Goal: Task Accomplishment & Management: Complete application form

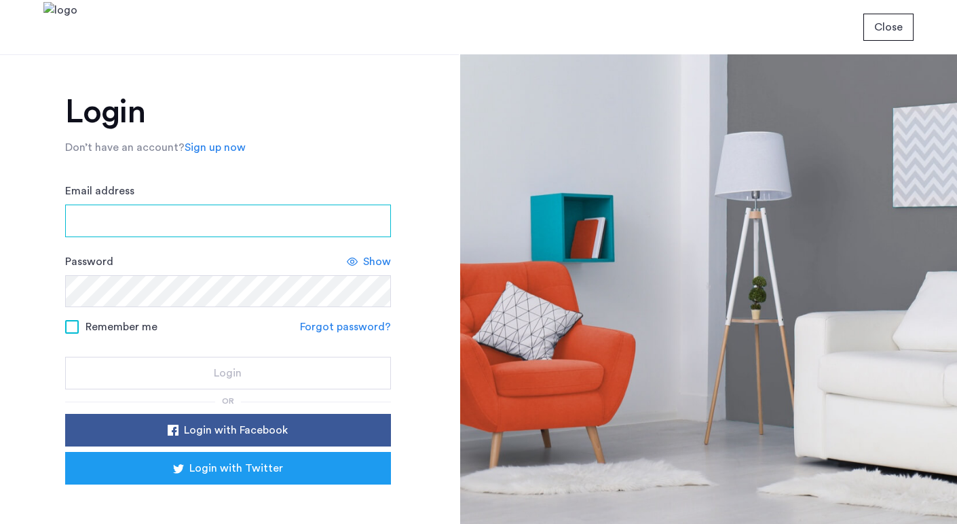
click at [304, 208] on input "Email address" at bounding box center [228, 220] width 326 height 33
type input "**********"
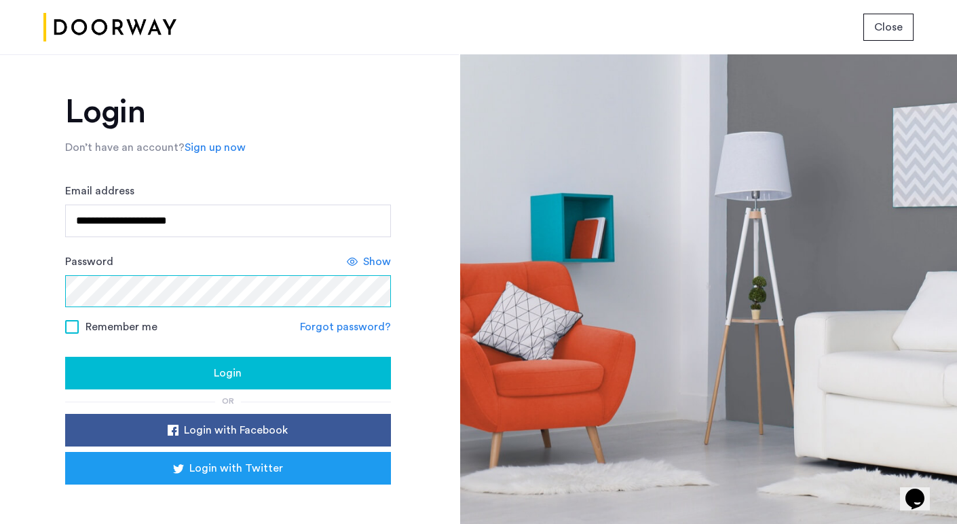
click at [65, 356] on button "Login" at bounding box center [228, 372] width 326 height 33
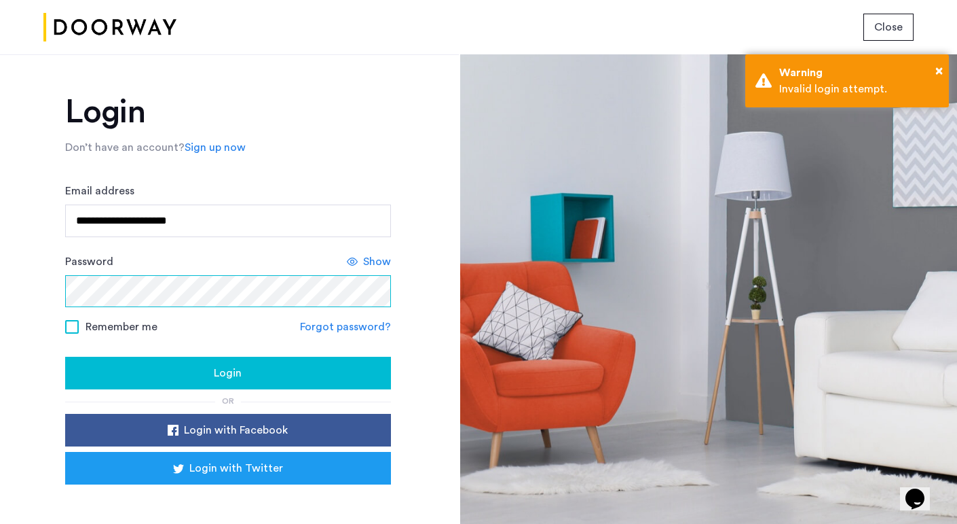
click at [65, 356] on button "Login" at bounding box center [228, 372] width 326 height 33
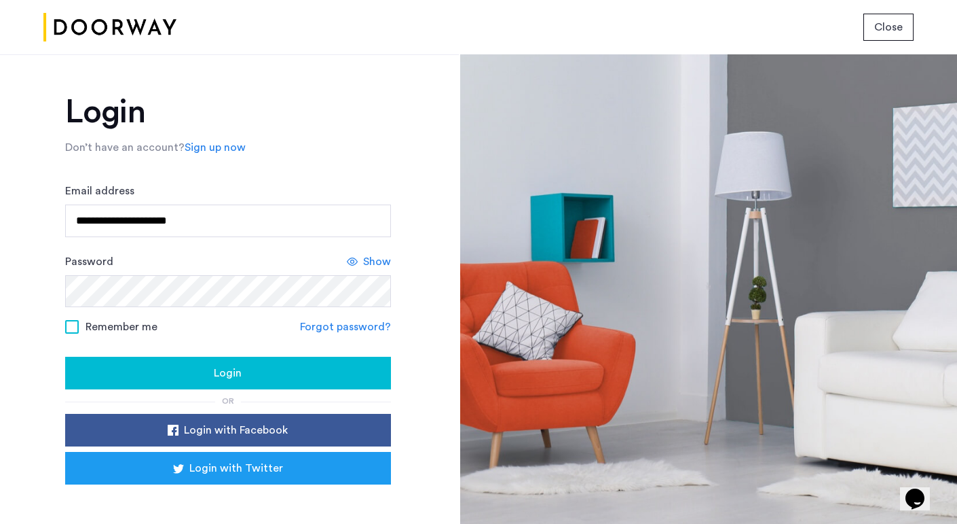
click at [249, 361] on button "Login" at bounding box center [228, 372] width 326 height 33
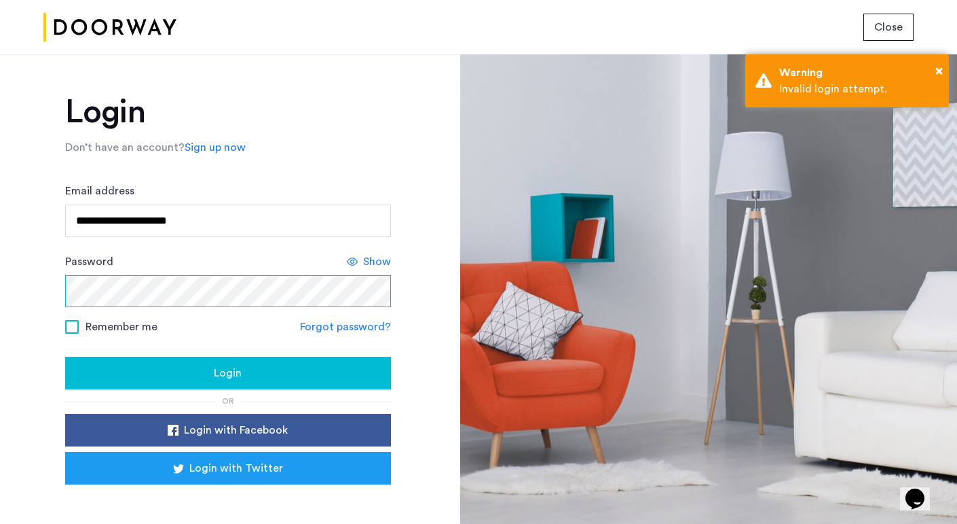
click at [65, 356] on button "Login" at bounding box center [228, 372] width 326 height 33
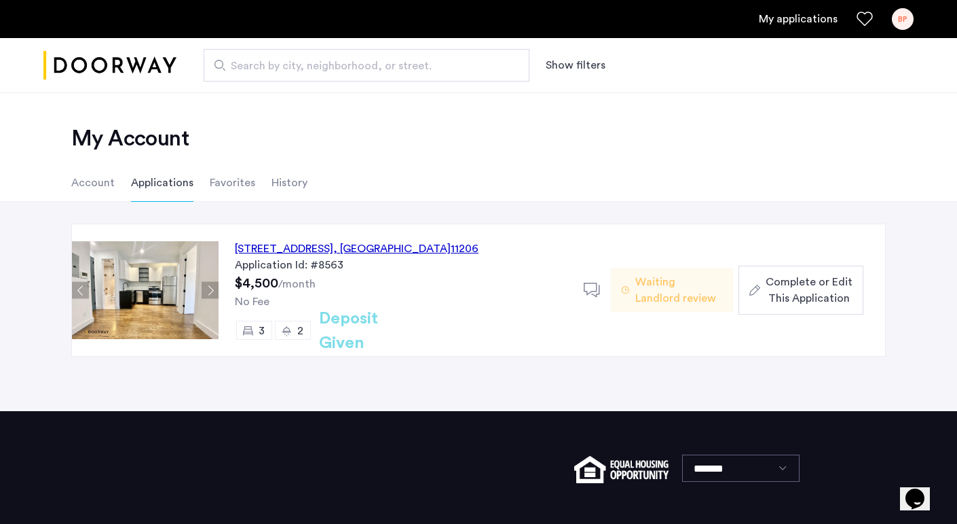
click at [818, 296] on span "Complete or Edit This Application" at bounding box center [809, 290] width 87 height 33
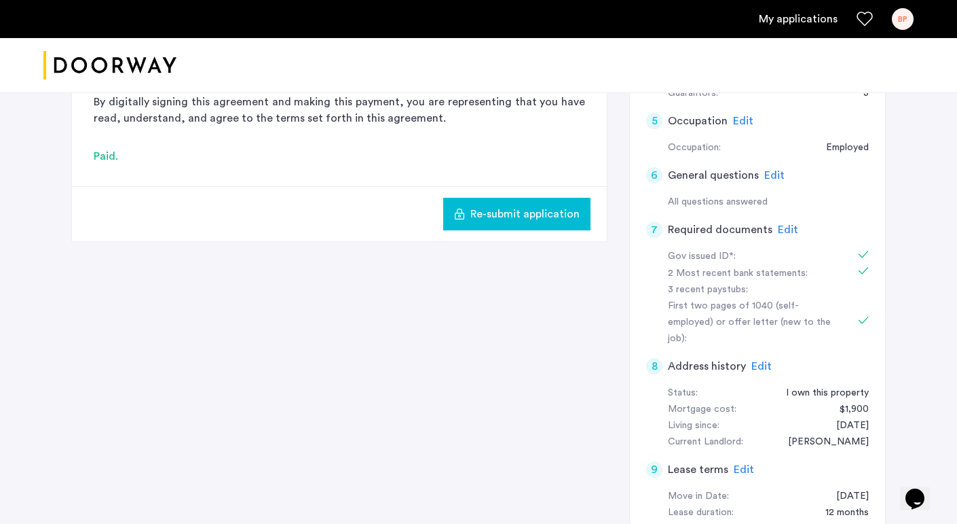
scroll to position [459, 0]
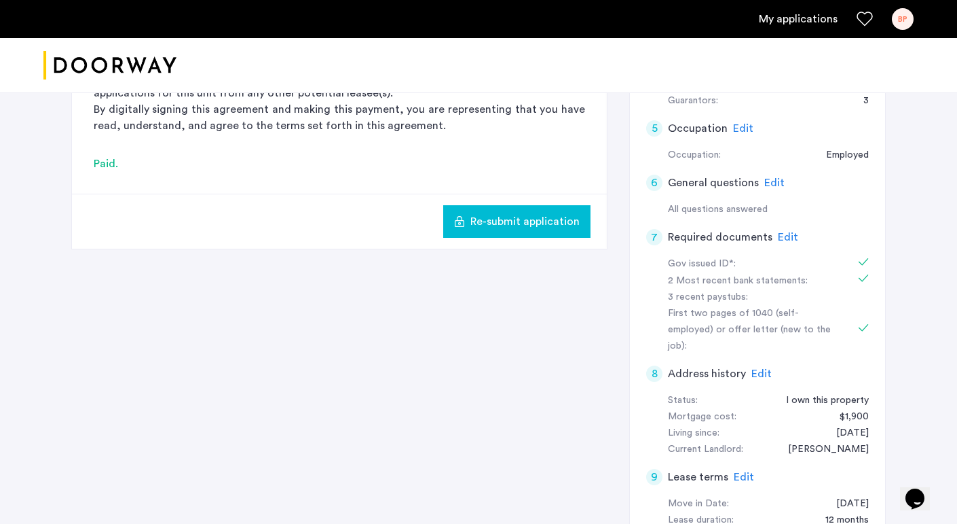
click at [783, 234] on span "Edit" at bounding box center [788, 237] width 20 height 11
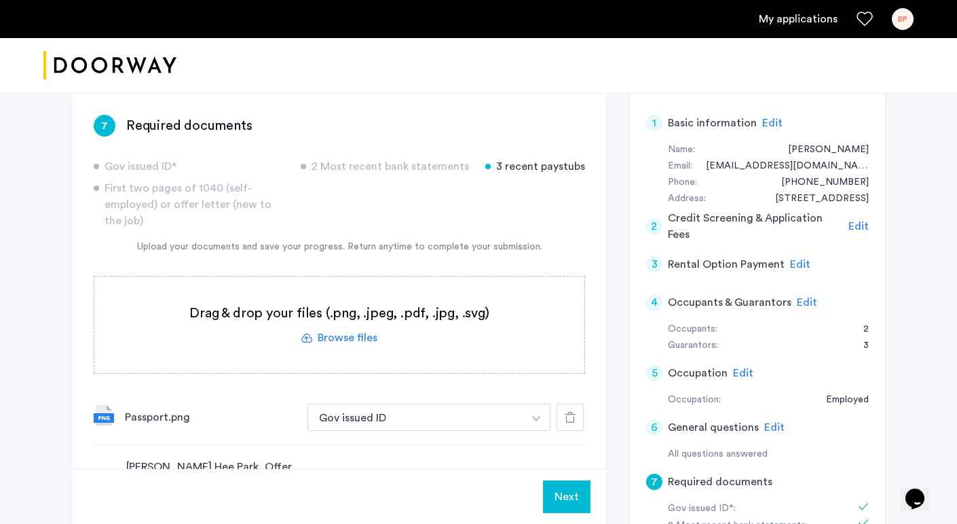
scroll to position [206, 0]
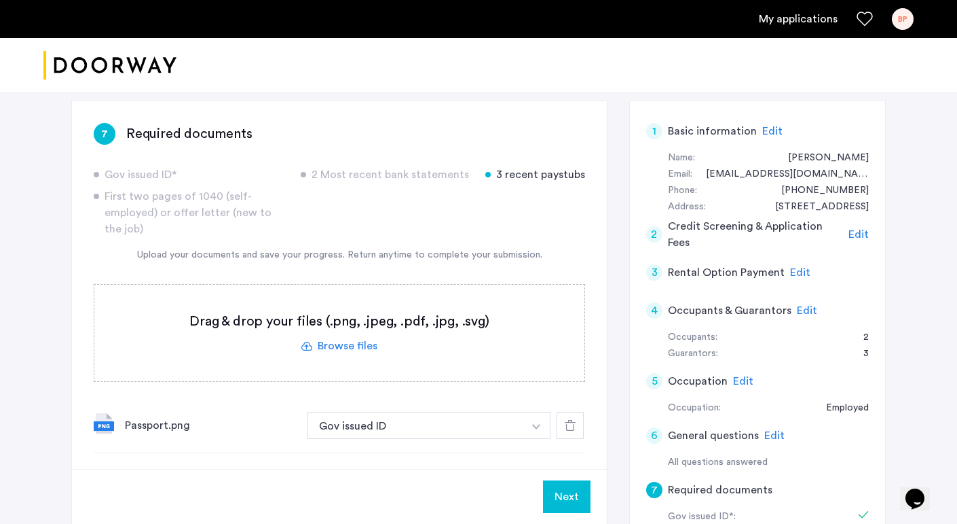
click at [404, 336] on label at bounding box center [339, 333] width 490 height 96
click at [0, 0] on input "file" at bounding box center [0, 0] width 0 height 0
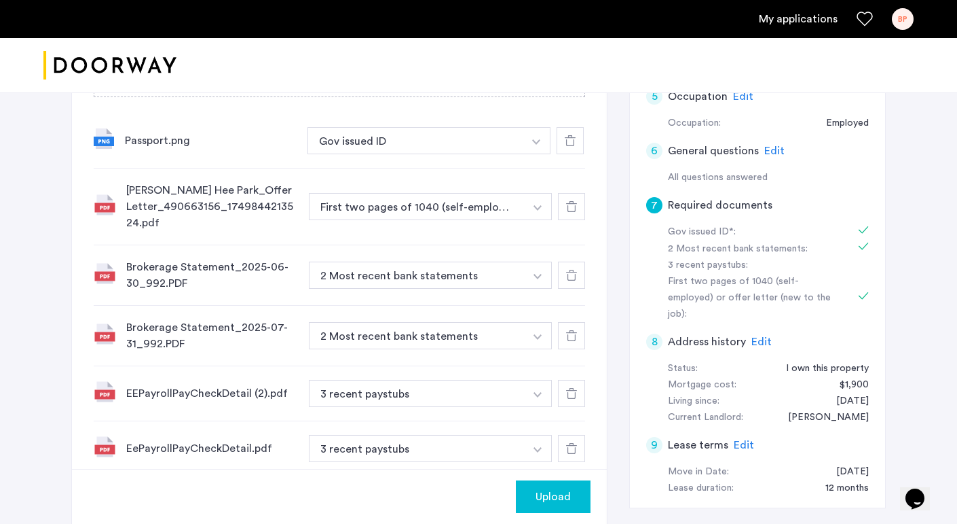
scroll to position [492, 0]
click at [558, 492] on span "Upload" at bounding box center [553, 496] width 35 height 16
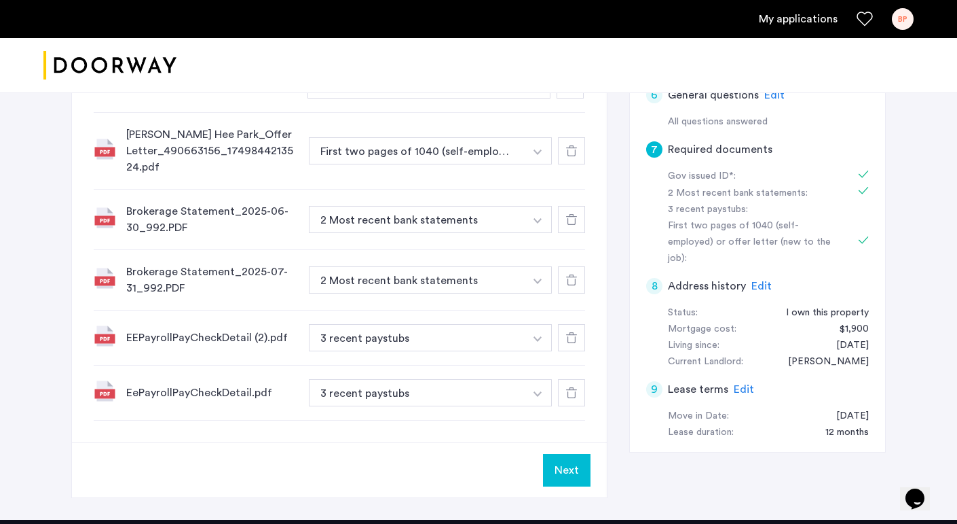
scroll to position [496, 0]
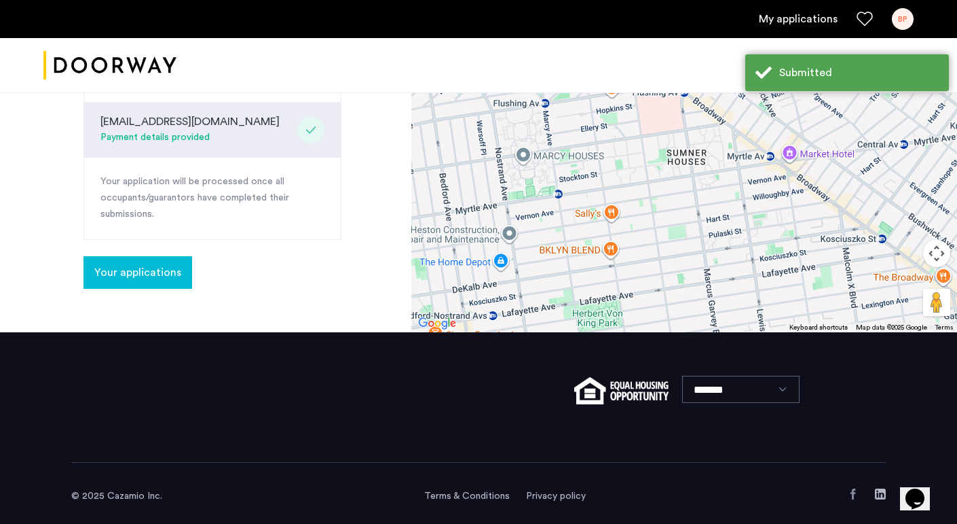
scroll to position [599, 0]
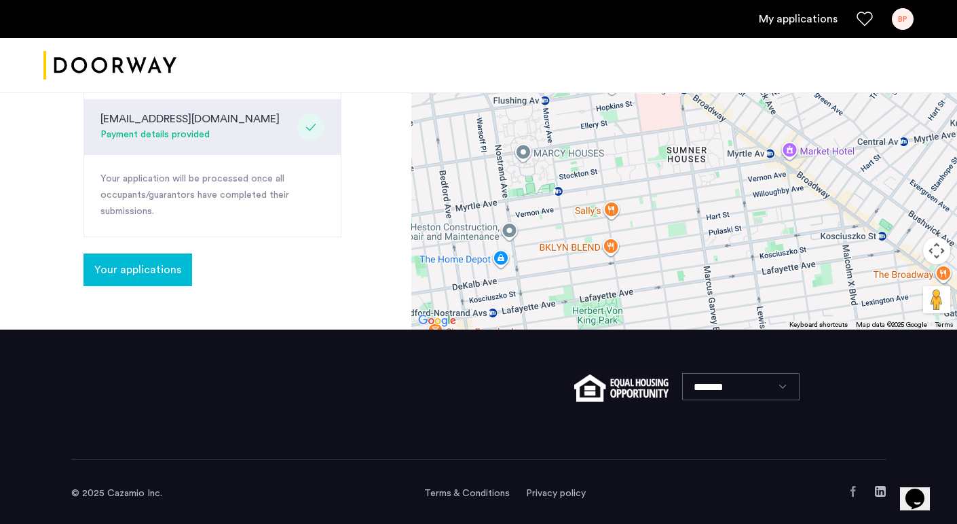
click at [170, 274] on span "Your applications" at bounding box center [137, 269] width 87 height 16
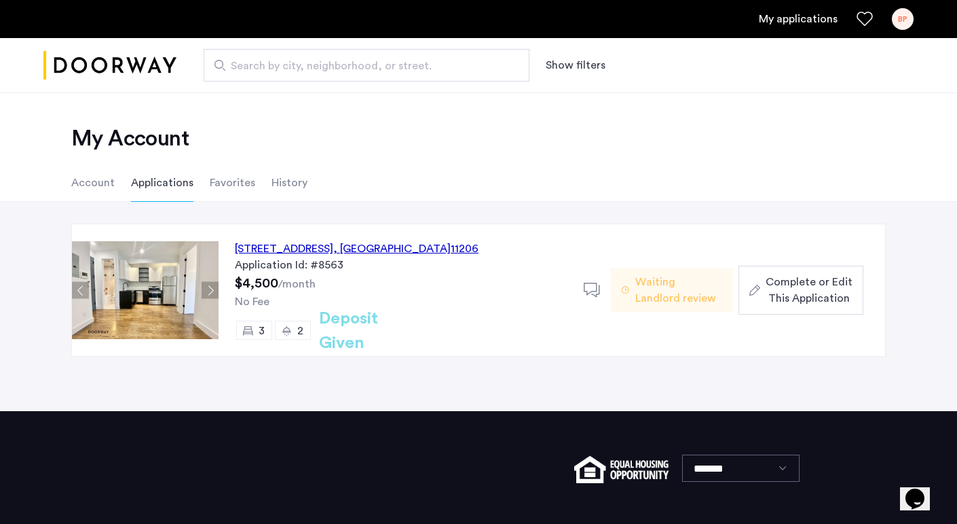
click at [802, 292] on span "Complete or Edit This Application" at bounding box center [809, 290] width 87 height 33
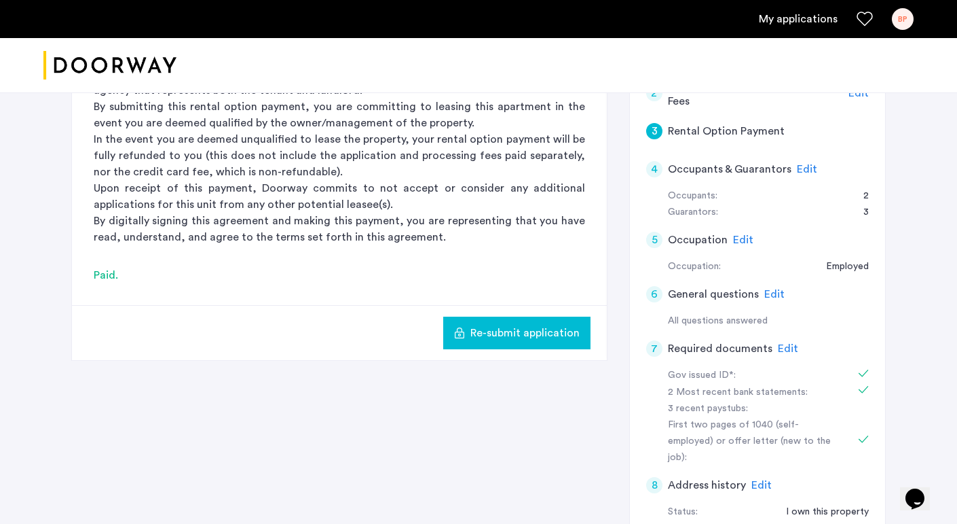
scroll to position [347, 0]
click at [752, 480] on span "Edit" at bounding box center [762, 485] width 20 height 11
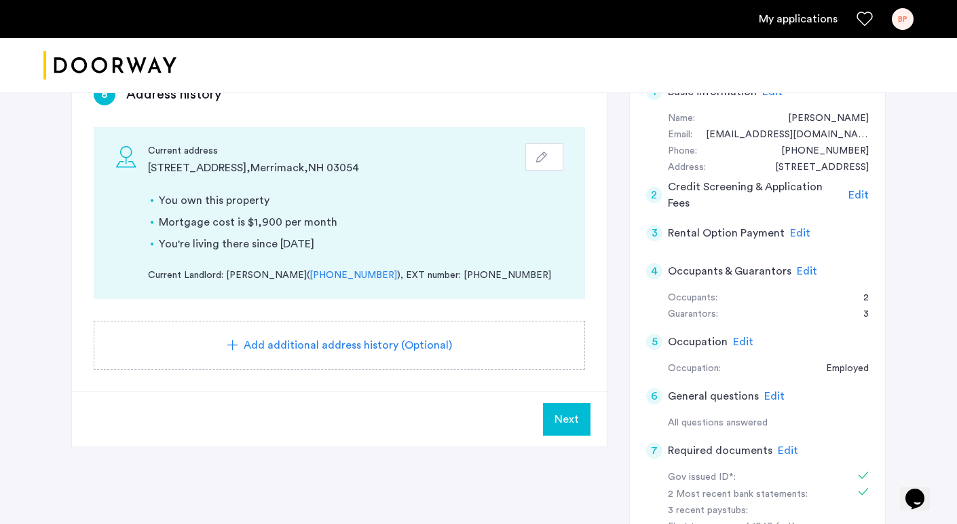
scroll to position [248, 0]
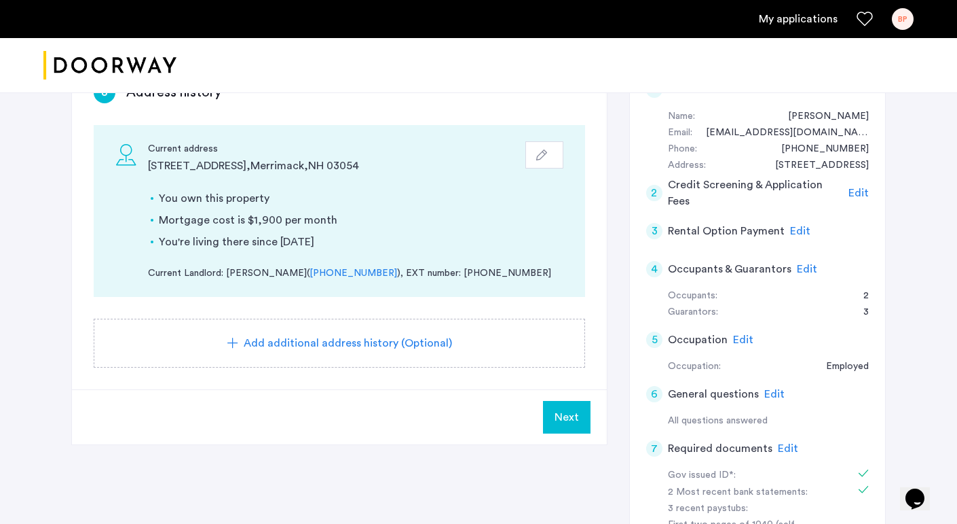
click at [574, 409] on span "Next" at bounding box center [567, 417] width 24 height 16
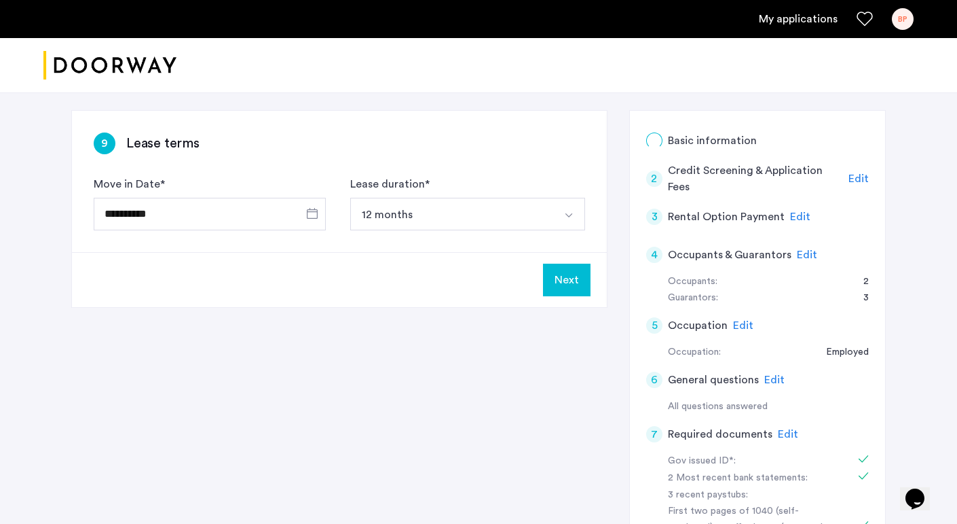
scroll to position [189, 0]
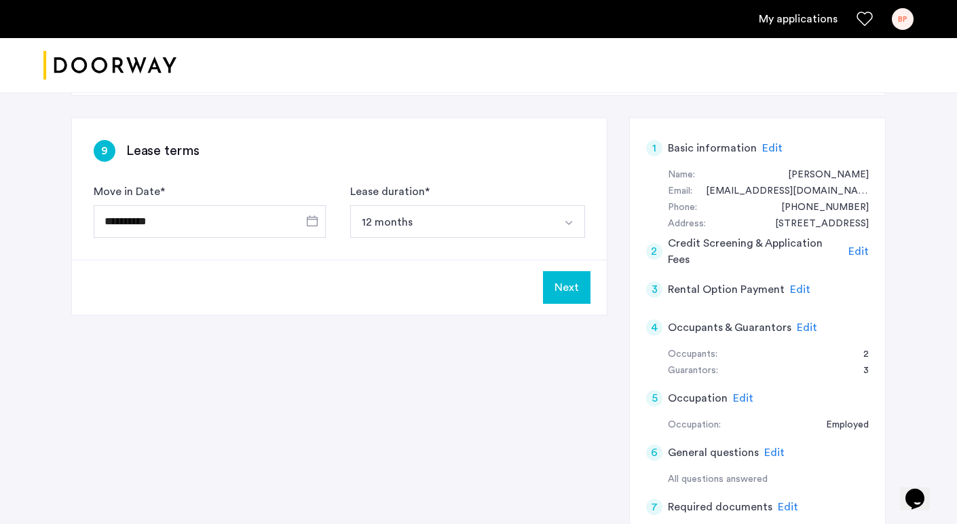
click at [562, 283] on button "Next" at bounding box center [567, 287] width 48 height 33
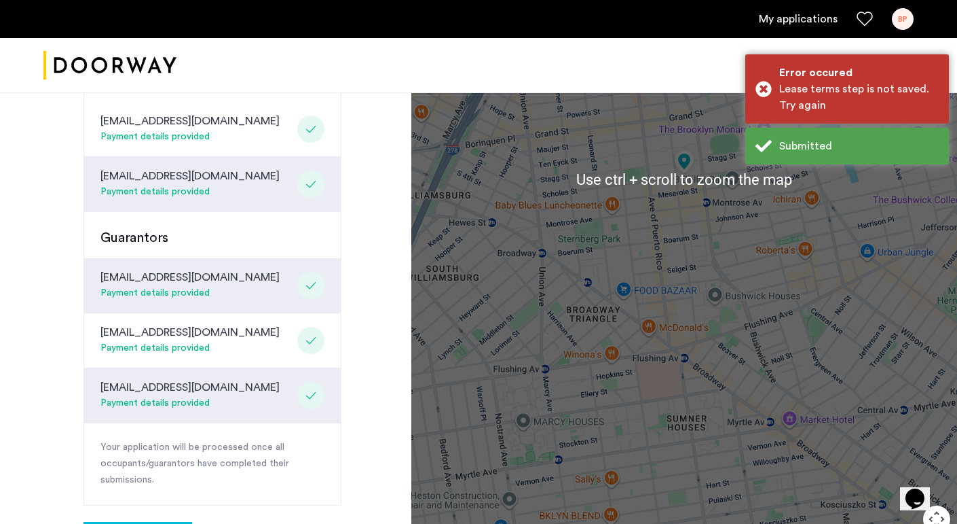
scroll to position [330, 0]
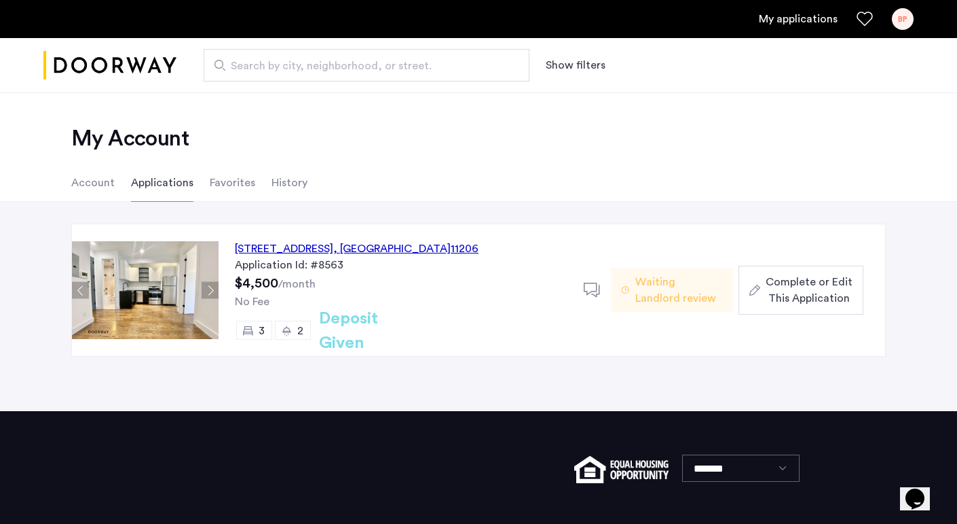
click at [347, 243] on div "194 Scholes Street, Unit 3F, Brooklyn , NY 11206" at bounding box center [357, 248] width 244 height 16
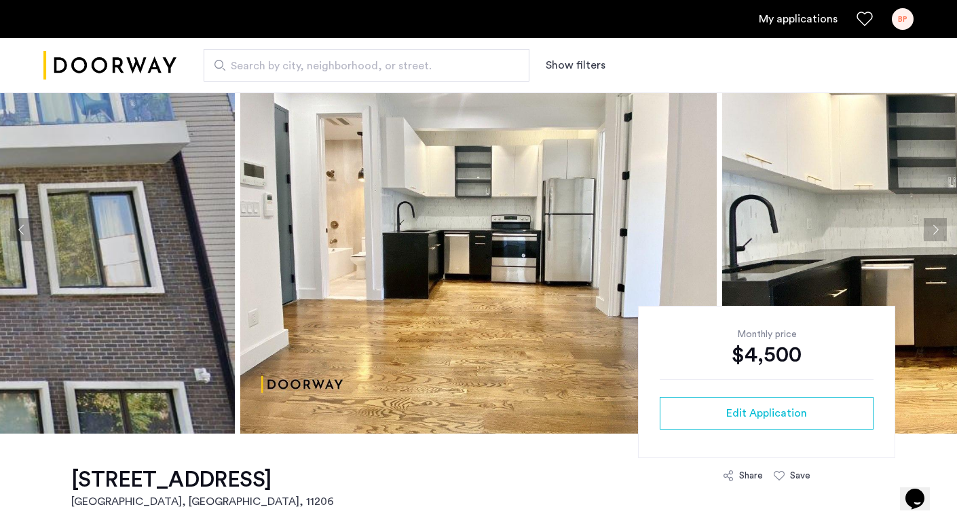
scroll to position [41, 0]
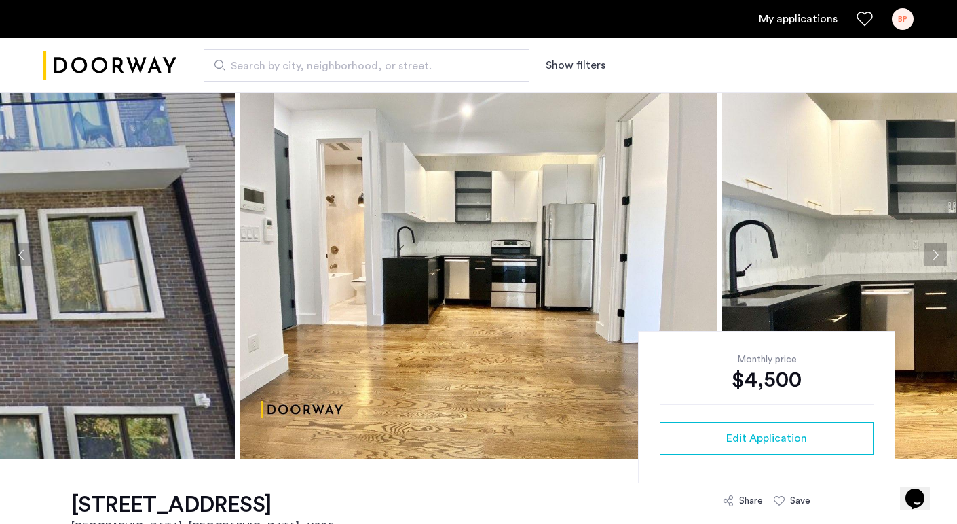
click at [930, 249] on button "Next apartment" at bounding box center [935, 254] width 23 height 23
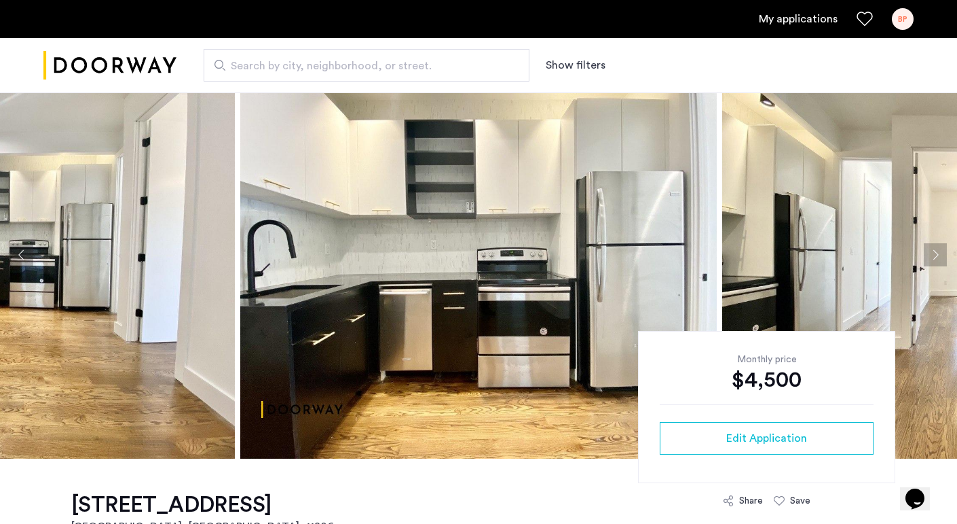
click at [930, 249] on button "Next apartment" at bounding box center [935, 254] width 23 height 23
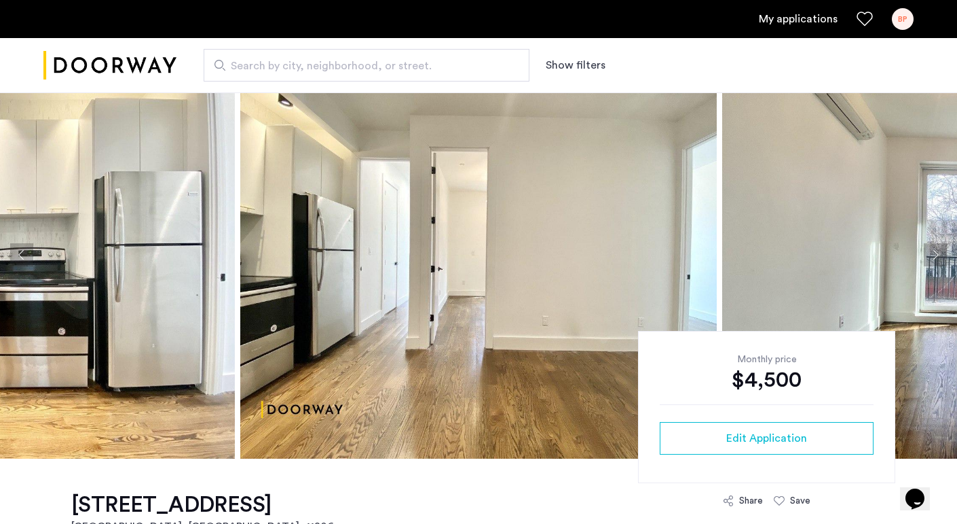
click at [930, 249] on button "Next apartment" at bounding box center [935, 254] width 23 height 23
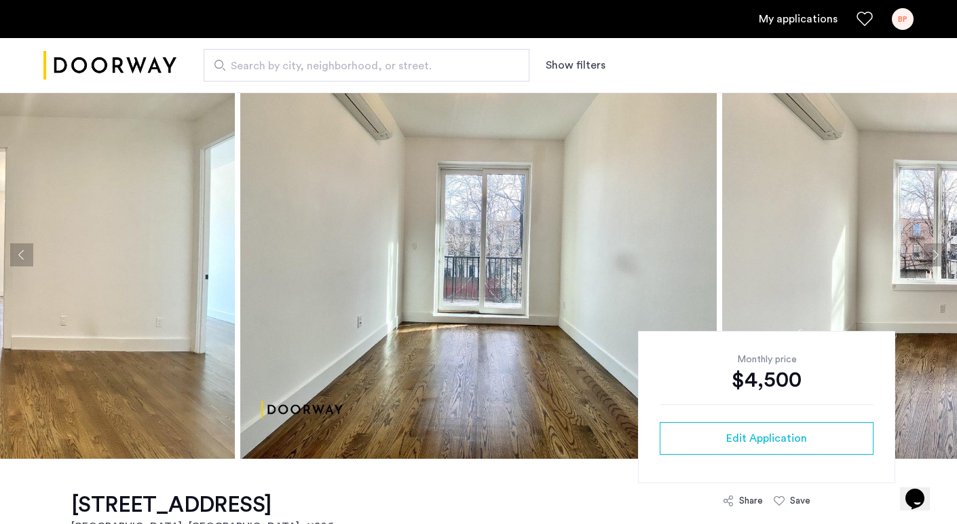
click at [930, 249] on button "Next apartment" at bounding box center [935, 254] width 23 height 23
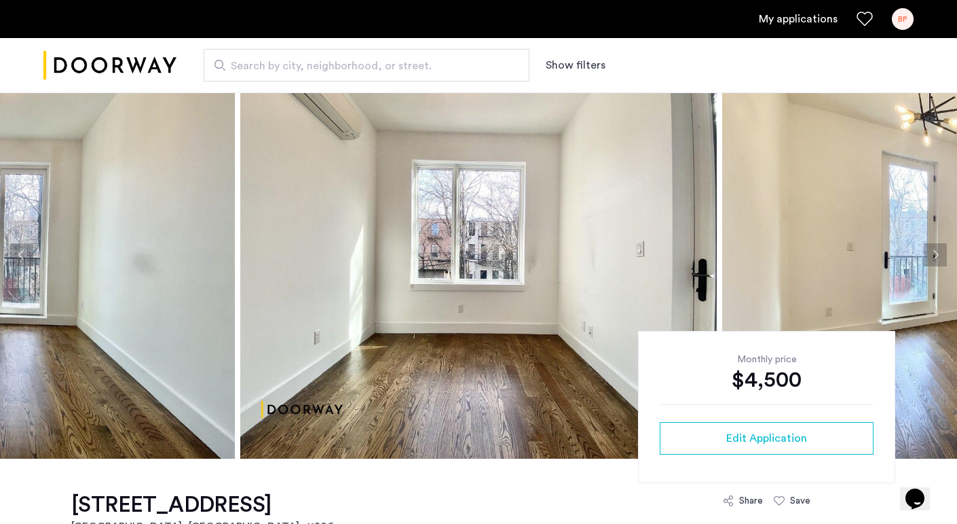
click at [930, 249] on button "Next apartment" at bounding box center [935, 254] width 23 height 23
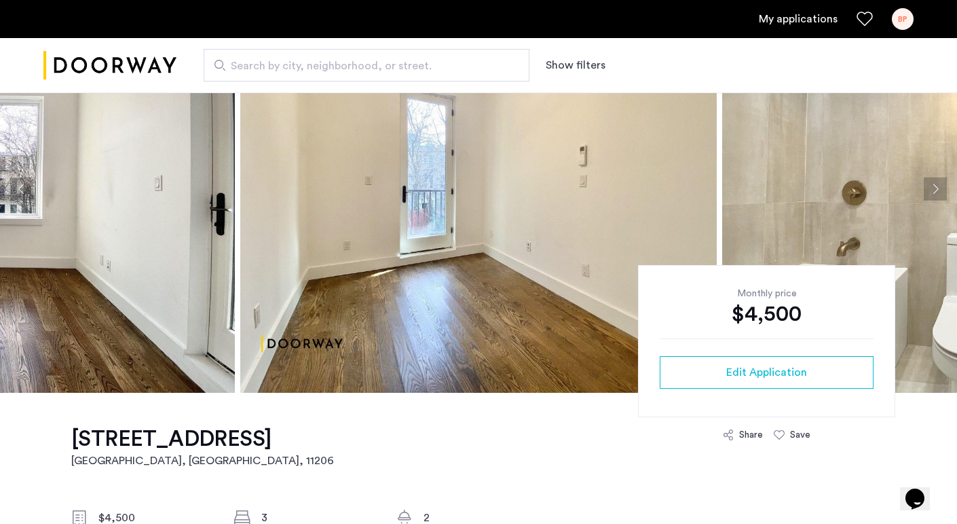
scroll to position [102, 0]
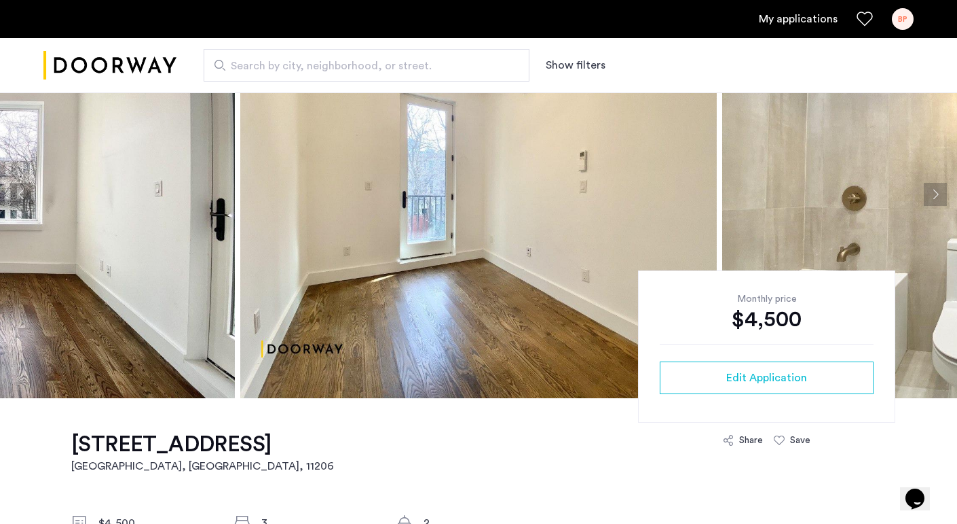
click at [923, 186] on img at bounding box center [960, 193] width 477 height 407
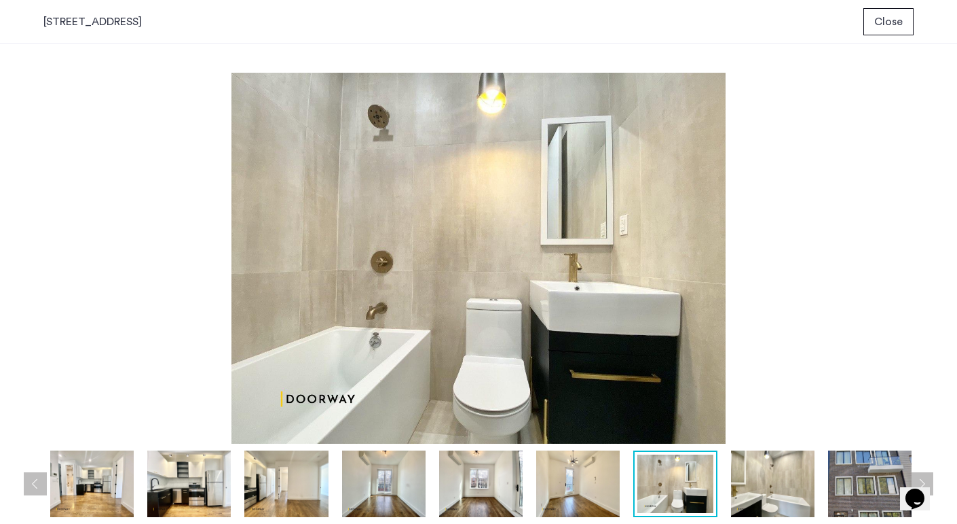
scroll to position [0, 0]
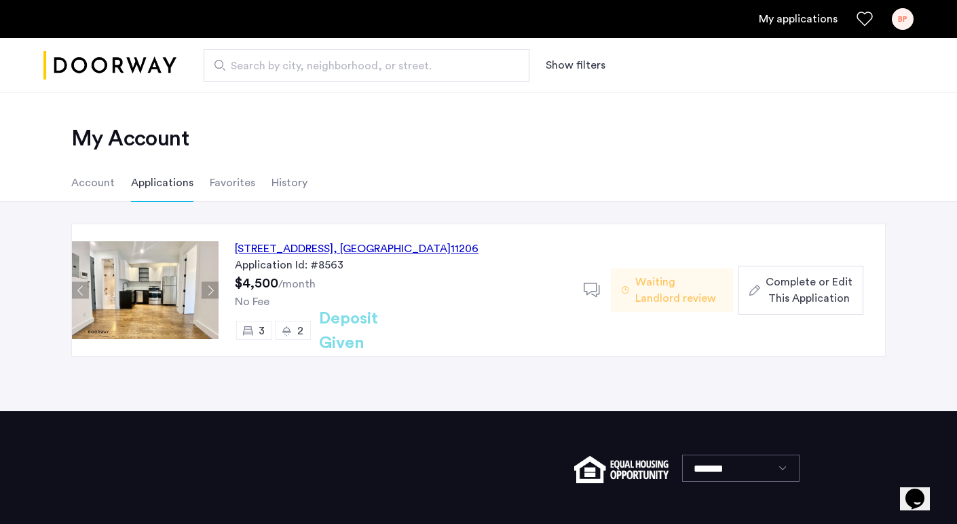
click at [777, 293] on span "Complete or Edit This Application" at bounding box center [809, 290] width 87 height 33
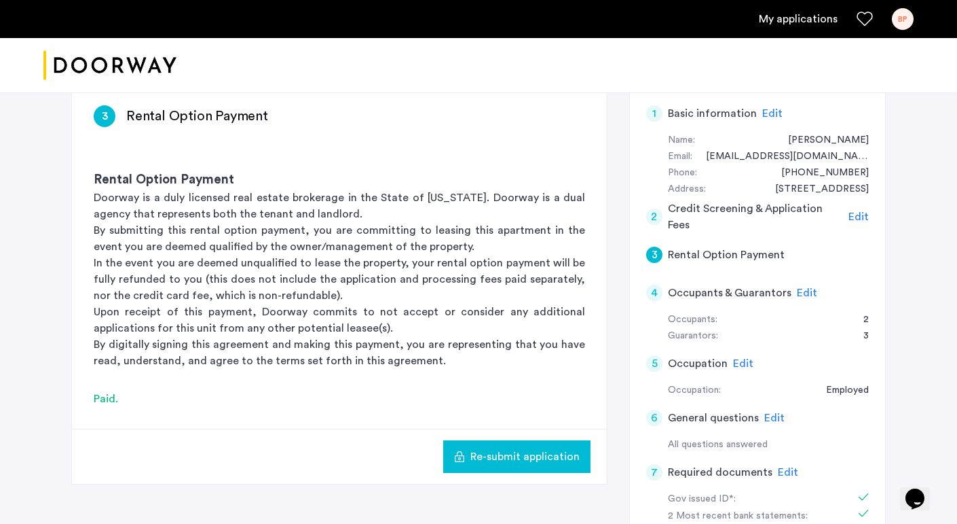
scroll to position [221, 0]
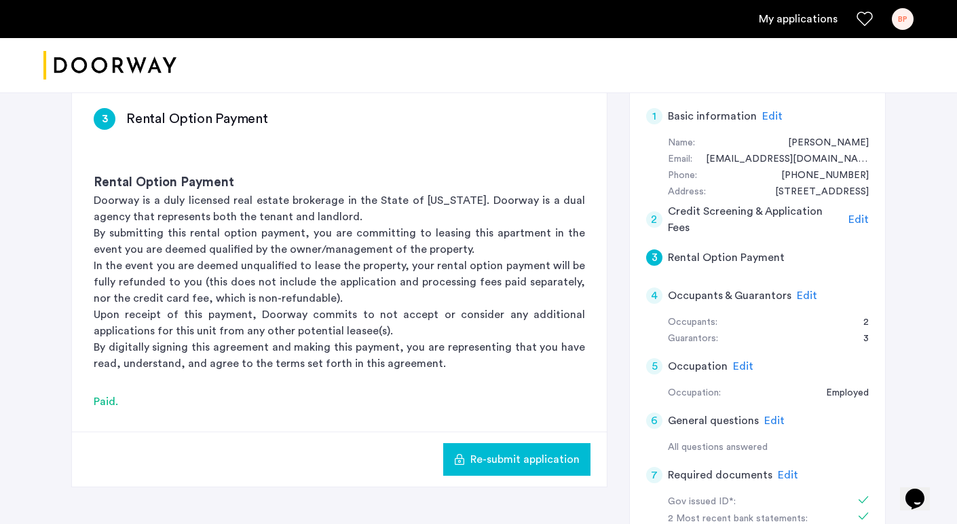
click at [808, 293] on span "Edit" at bounding box center [807, 295] width 20 height 11
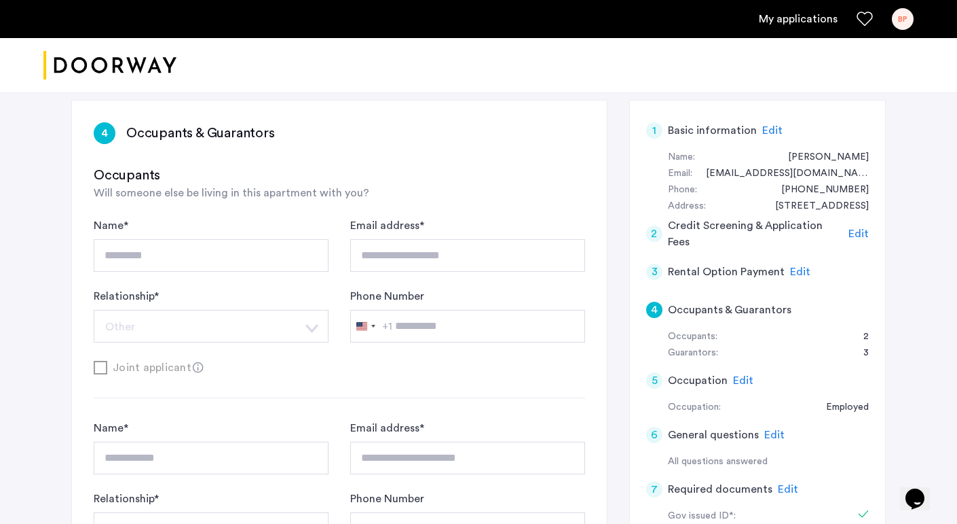
scroll to position [0, 0]
